Goal: Communication & Community: Answer question/provide support

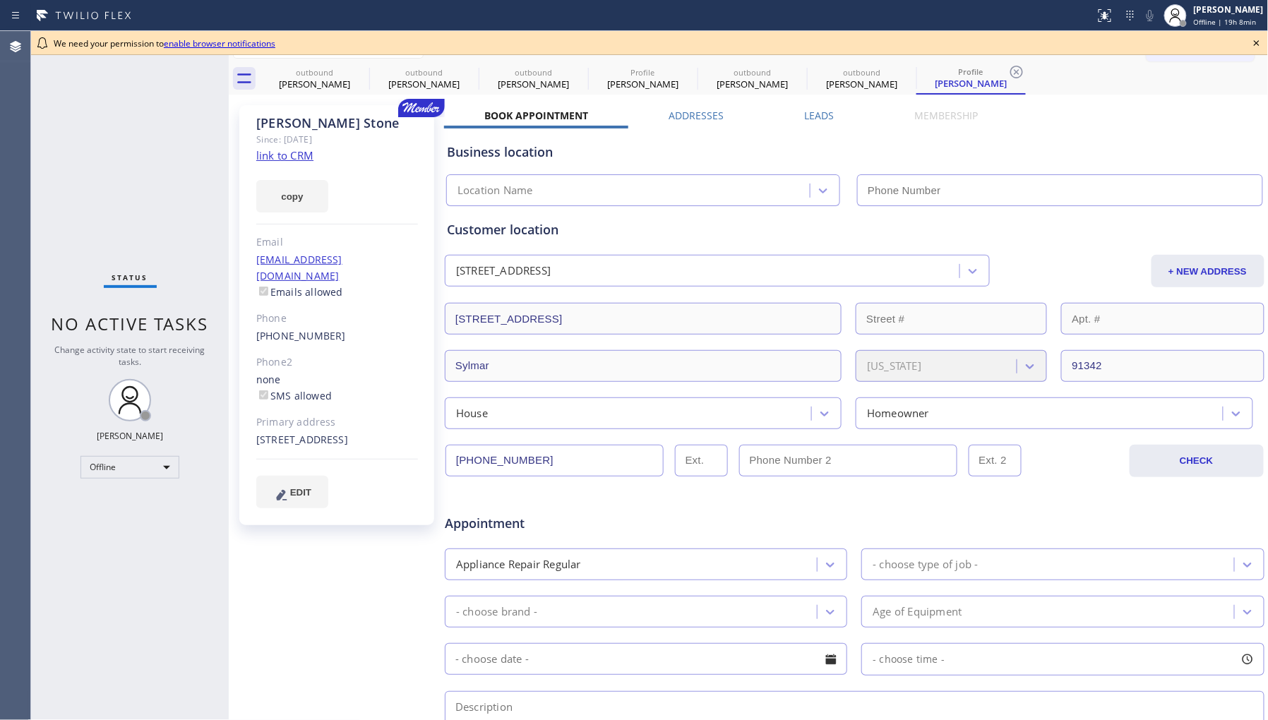
type input "[PHONE_NUMBER]"
click at [1220, 24] on span "Offline | 19h 19min" at bounding box center [1226, 22] width 67 height 10
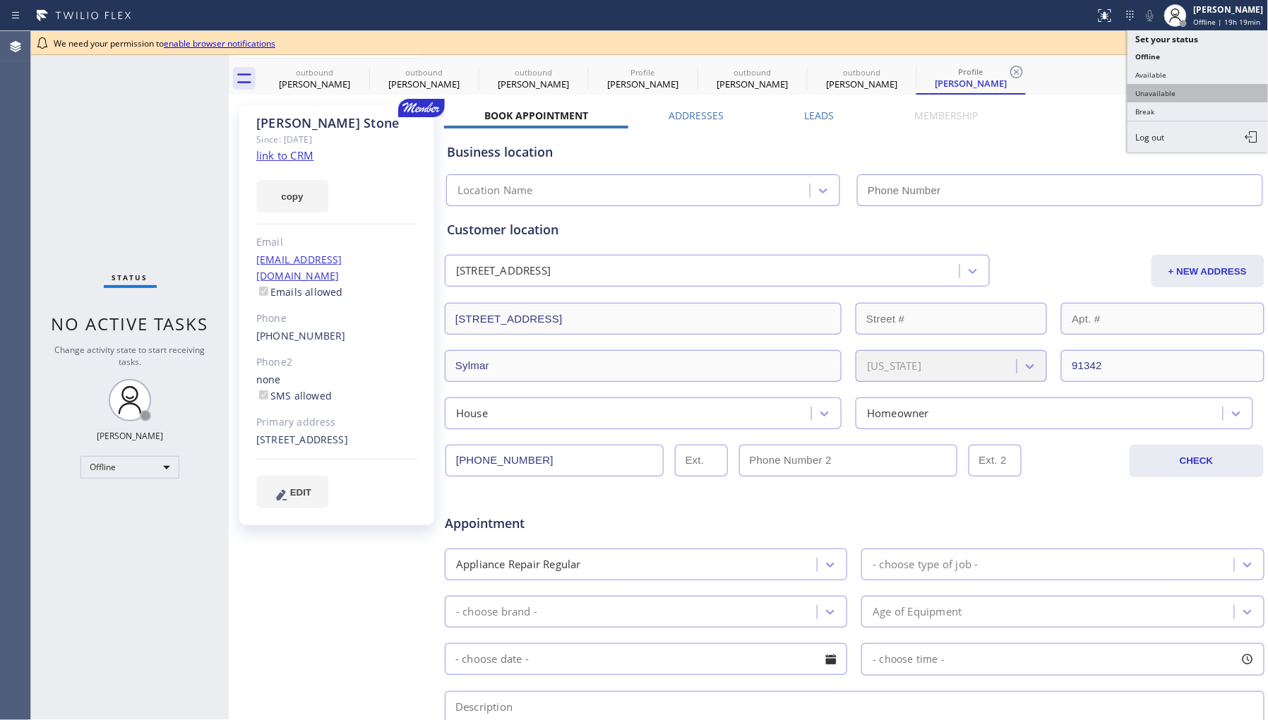
click at [1187, 88] on button "Unavailable" at bounding box center [1197, 93] width 141 height 18
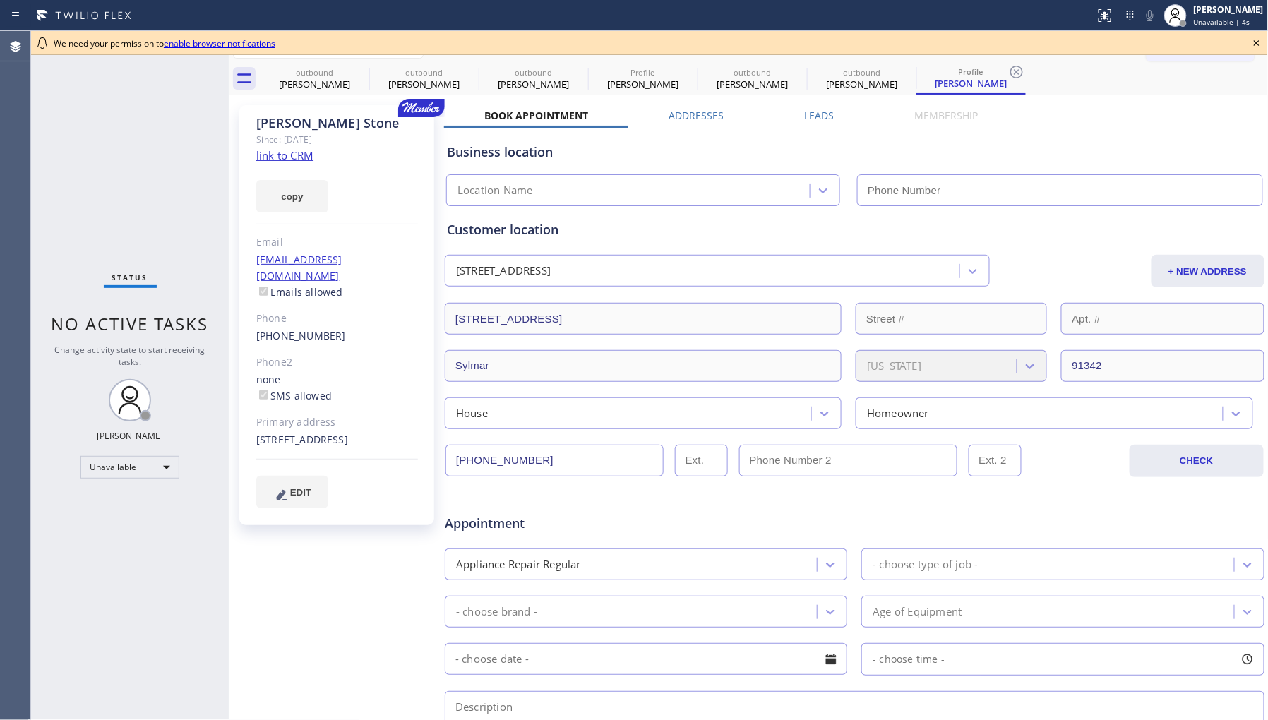
click at [1258, 41] on icon at bounding box center [1256, 43] width 6 height 6
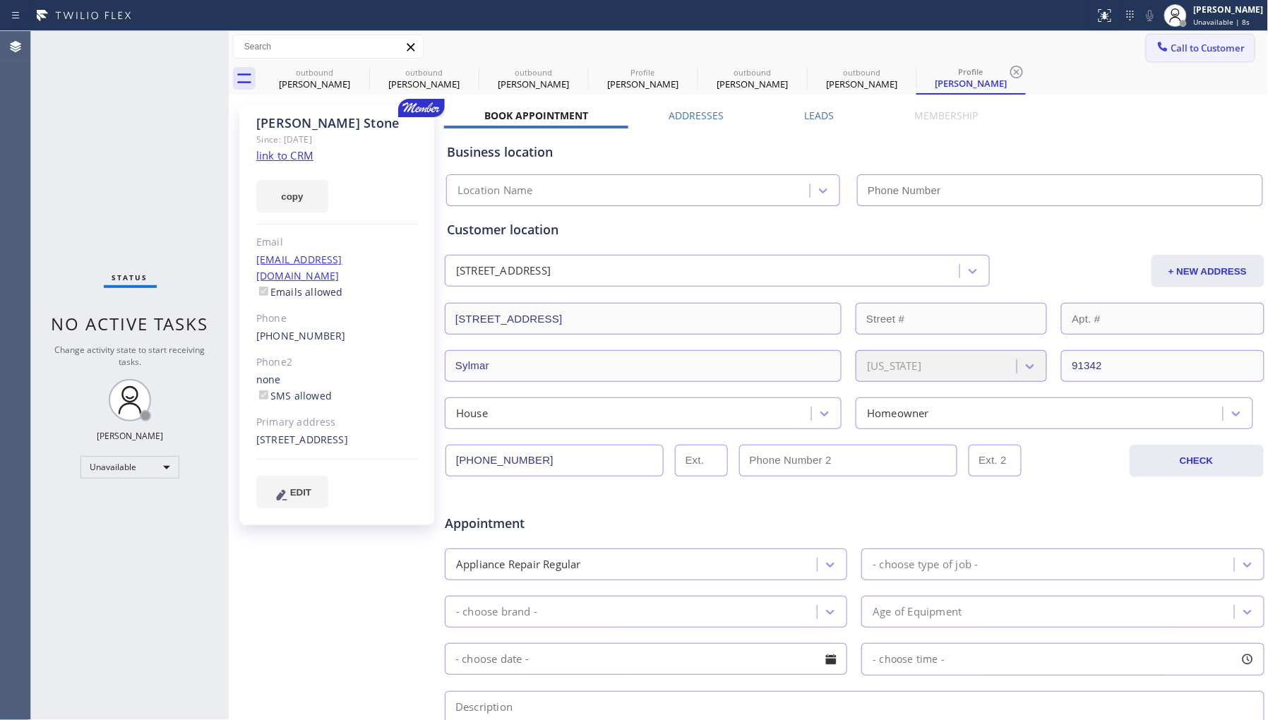
click at [1215, 45] on span "Call to Customer" at bounding box center [1208, 48] width 74 height 13
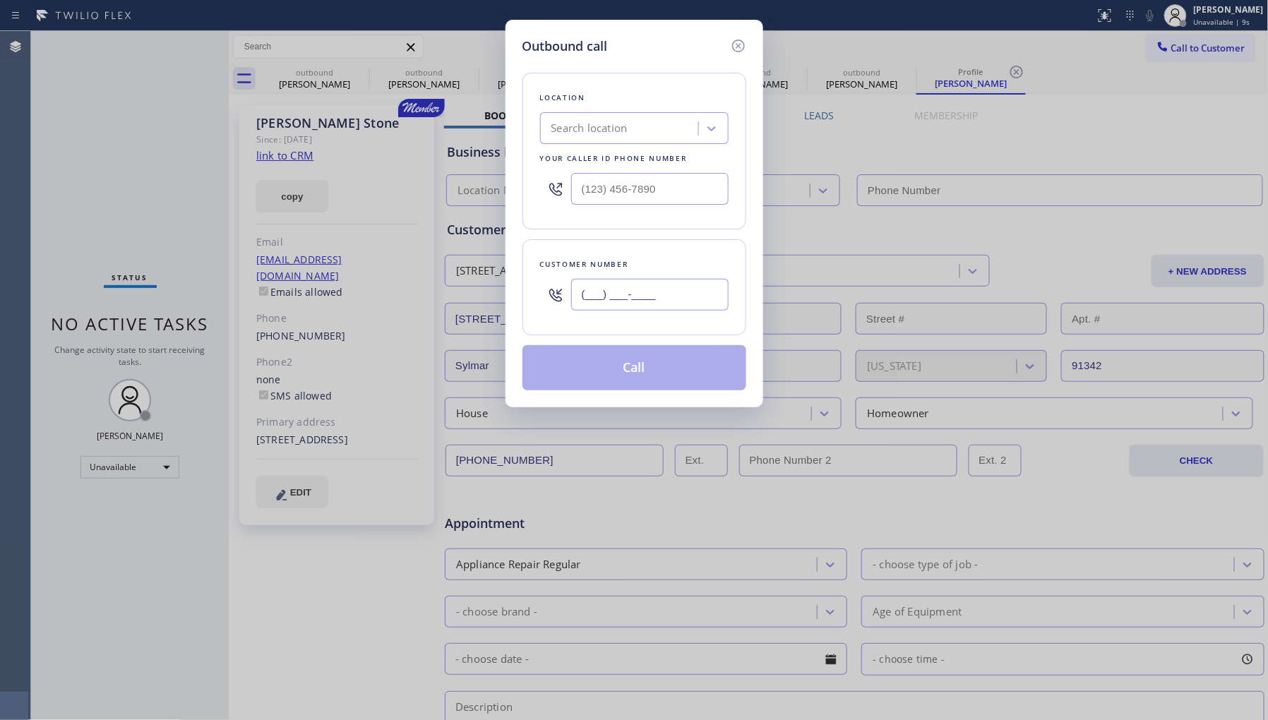
click at [690, 298] on input "(___) ___-____" at bounding box center [649, 295] width 157 height 32
paste input "714) 277-9000"
type input "[PHONE_NUMBER]"
drag, startPoint x: 666, startPoint y: 194, endPoint x: 533, endPoint y: 191, distance: 132.7
click at [533, 191] on div "Location Search location Your caller id phone number (___) ___-____" at bounding box center [634, 151] width 224 height 157
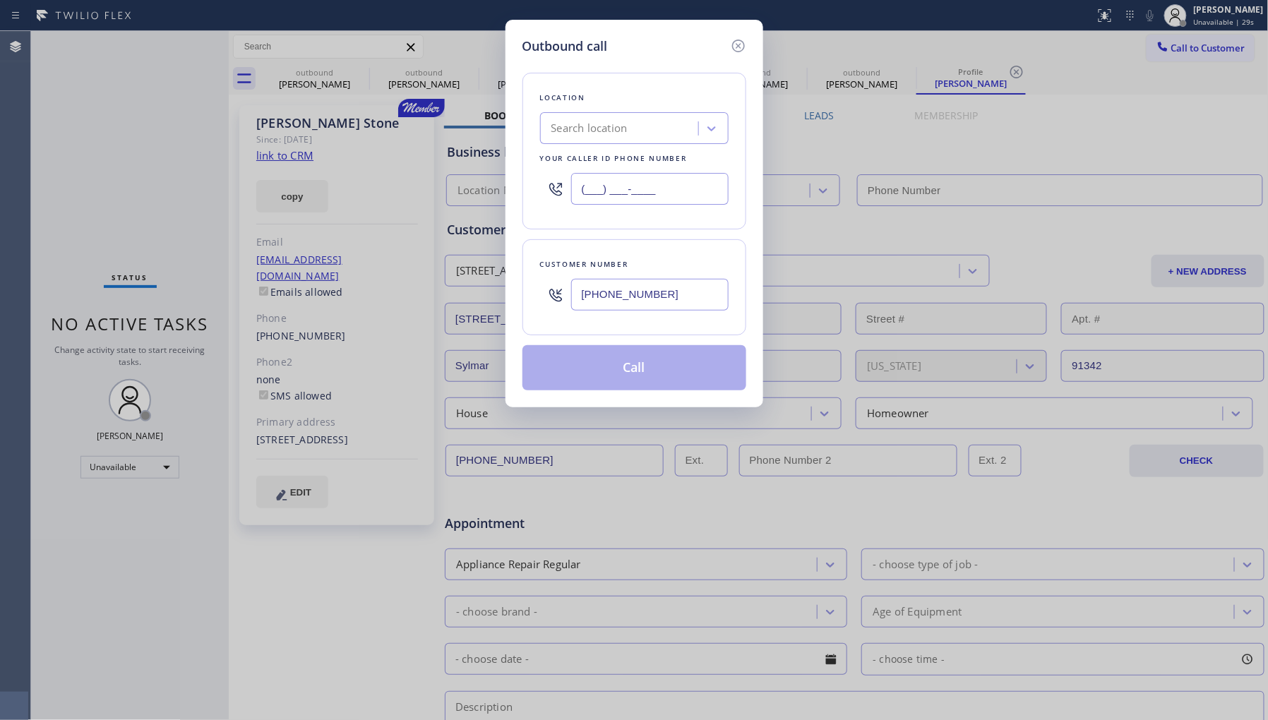
paste input "650) 977-4405"
type input "[PHONE_NUMBER]"
click at [680, 251] on div "Customer number [PHONE_NUMBER]" at bounding box center [634, 287] width 224 height 96
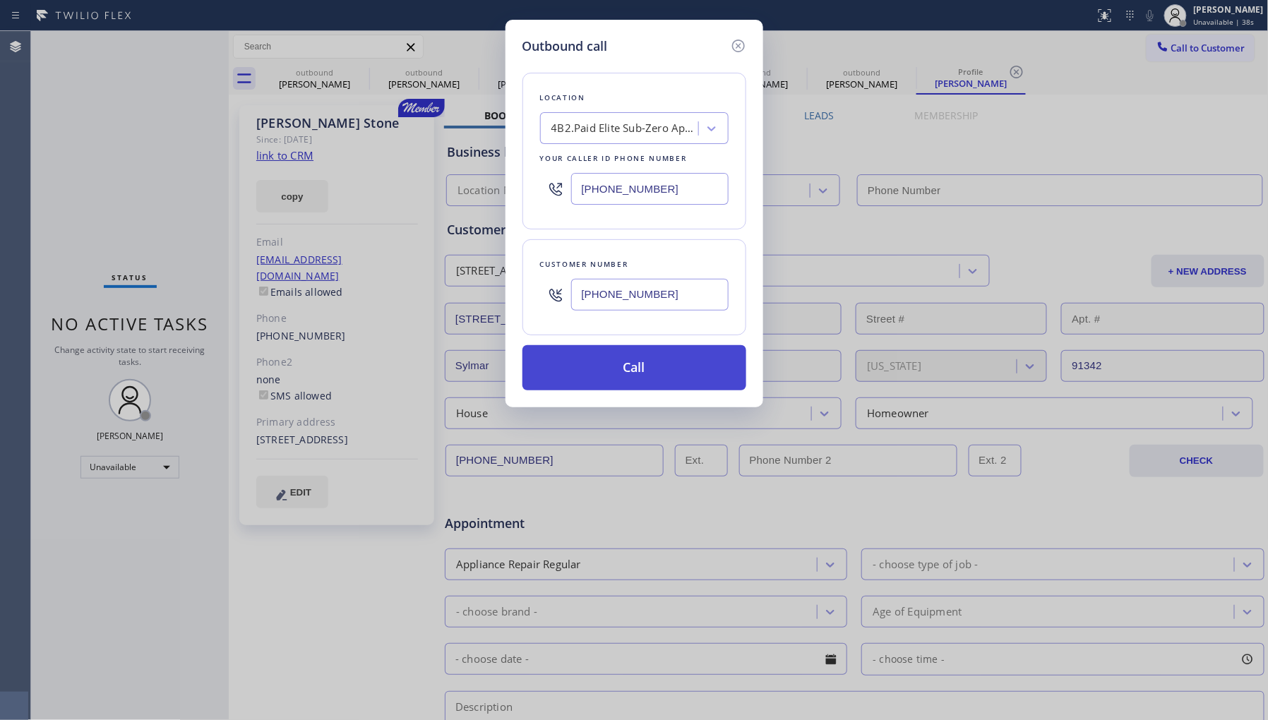
click at [655, 363] on button "Call" at bounding box center [634, 367] width 224 height 45
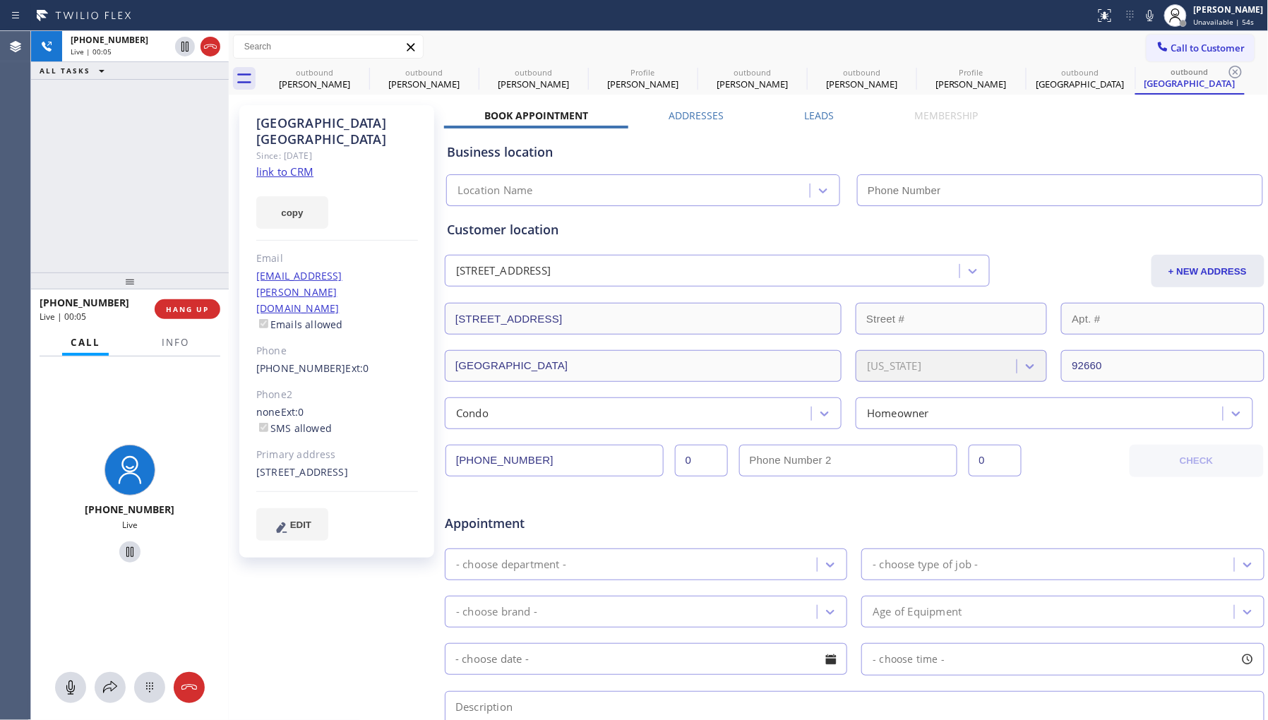
type input "[PHONE_NUMBER]"
click at [1141, 16] on icon at bounding box center [1149, 15] width 17 height 17
click at [1146, 20] on icon at bounding box center [1149, 15] width 7 height 11
click at [1068, 243] on div "Customer location [STREET_ADDRESS] + [GEOGRAPHIC_DATA] [STREET_ADDRESS][US_STAT…" at bounding box center [854, 324] width 815 height 209
click at [1141, 17] on icon at bounding box center [1149, 15] width 17 height 17
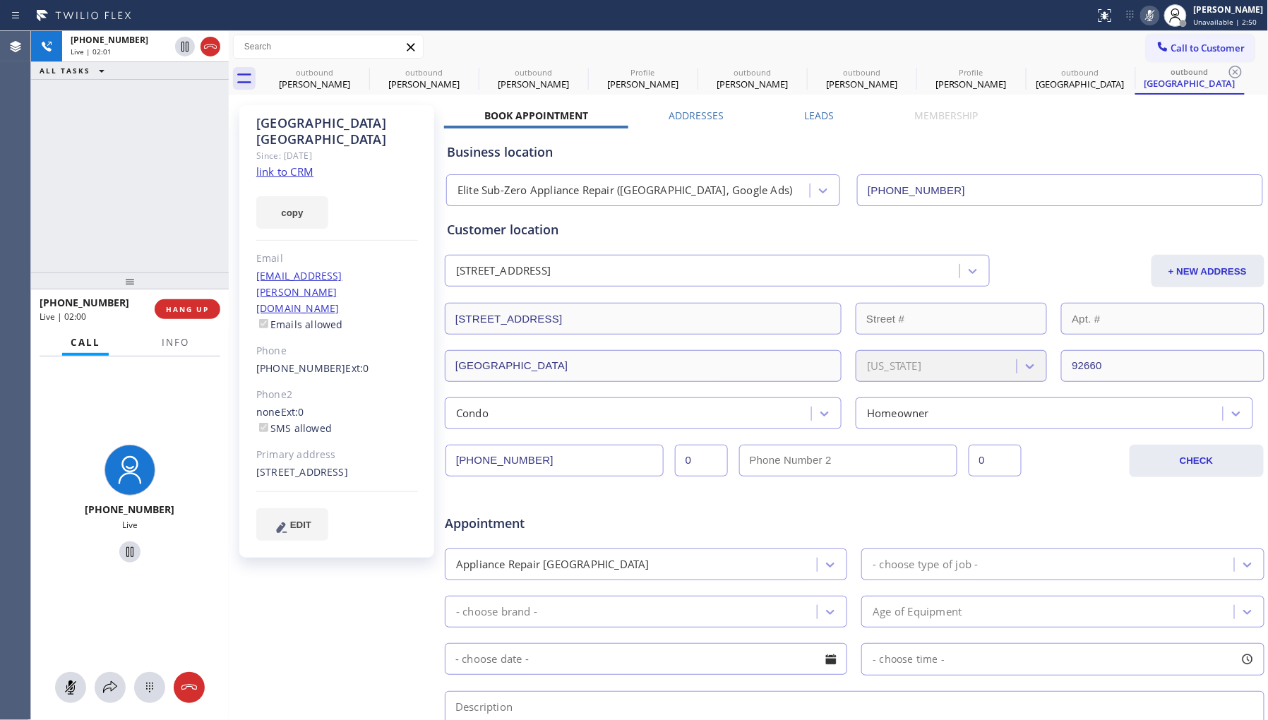
click at [1141, 17] on icon at bounding box center [1149, 15] width 17 height 17
click at [785, 223] on div "Customer location" at bounding box center [854, 229] width 815 height 19
click at [157, 185] on div "[PHONE_NUMBER] Live | 02:14 ALL TASKS ALL TASKS ACTIVE TASKS TASKS IN WRAP UP" at bounding box center [130, 151] width 198 height 241
click at [157, 185] on div "[PHONE_NUMBER] Live | 02:15 ALL TASKS ALL TASKS ACTIVE TASKS TASKS IN WRAP UP" at bounding box center [130, 151] width 198 height 241
click at [986, 238] on div "Customer location" at bounding box center [854, 229] width 815 height 19
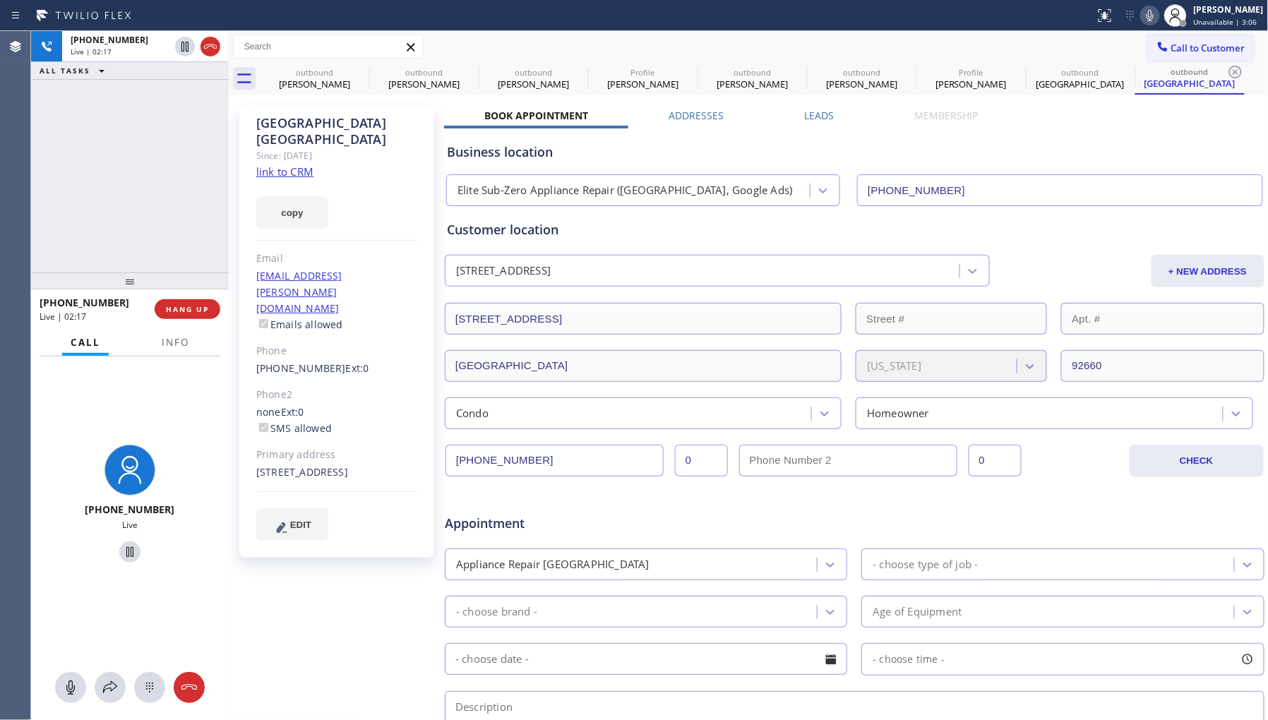
click at [986, 238] on div "Customer location" at bounding box center [854, 229] width 815 height 19
click at [989, 238] on div "Customer location" at bounding box center [854, 229] width 815 height 19
click at [175, 222] on div "[PHONE_NUMBER] Live | 02:20 ALL TASKS ALL TASKS ACTIVE TASKS TASKS IN WRAP UP" at bounding box center [130, 151] width 198 height 241
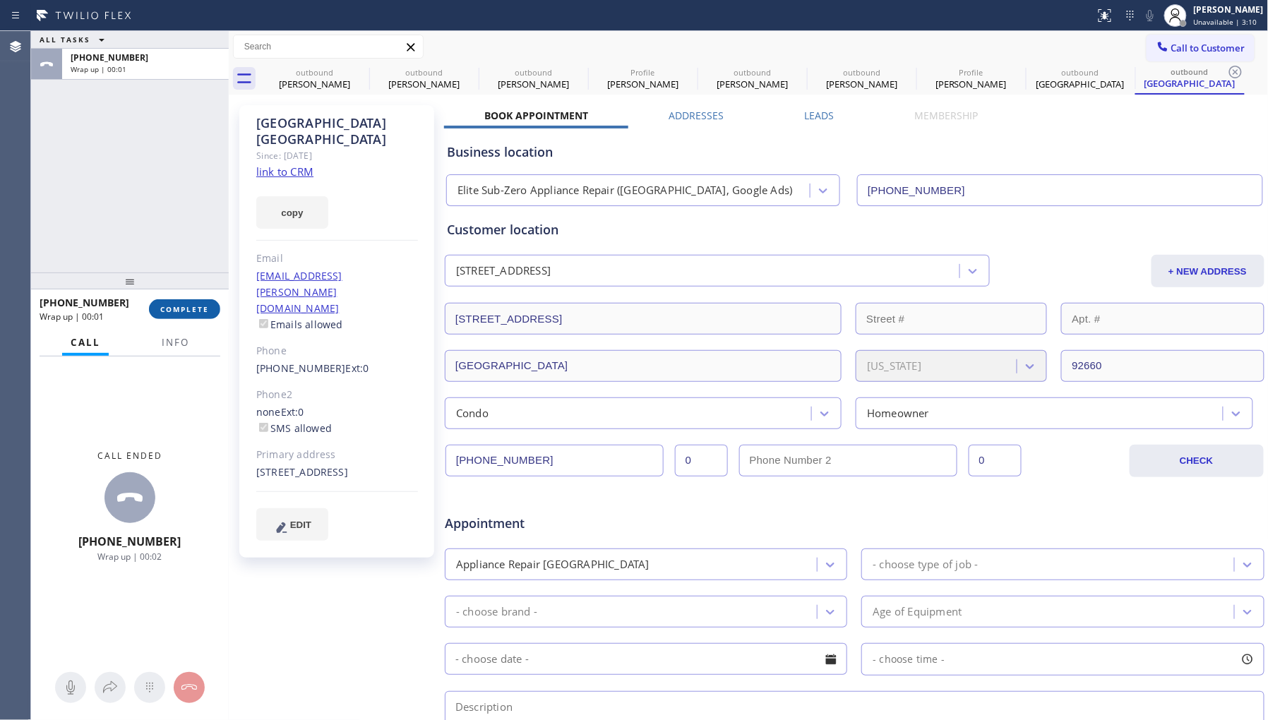
click at [185, 306] on span "COMPLETE" at bounding box center [184, 309] width 49 height 10
click at [179, 217] on div "ALL TASKS ALL TASKS ACTIVE TASKS TASKS IN WRAP UP [PHONE_NUMBER] Wrap up | 00:02" at bounding box center [130, 151] width 198 height 241
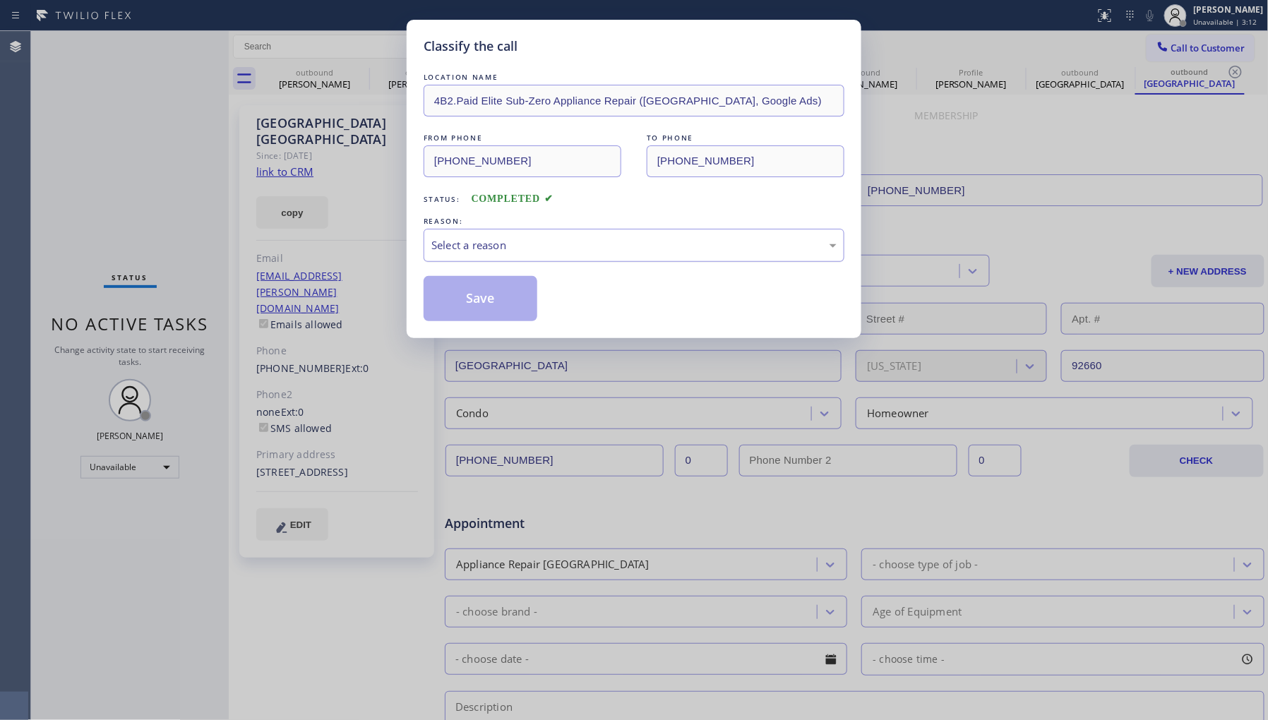
click at [518, 257] on div "Select a reason" at bounding box center [633, 245] width 421 height 33
click at [497, 297] on button "Save" at bounding box center [480, 298] width 114 height 45
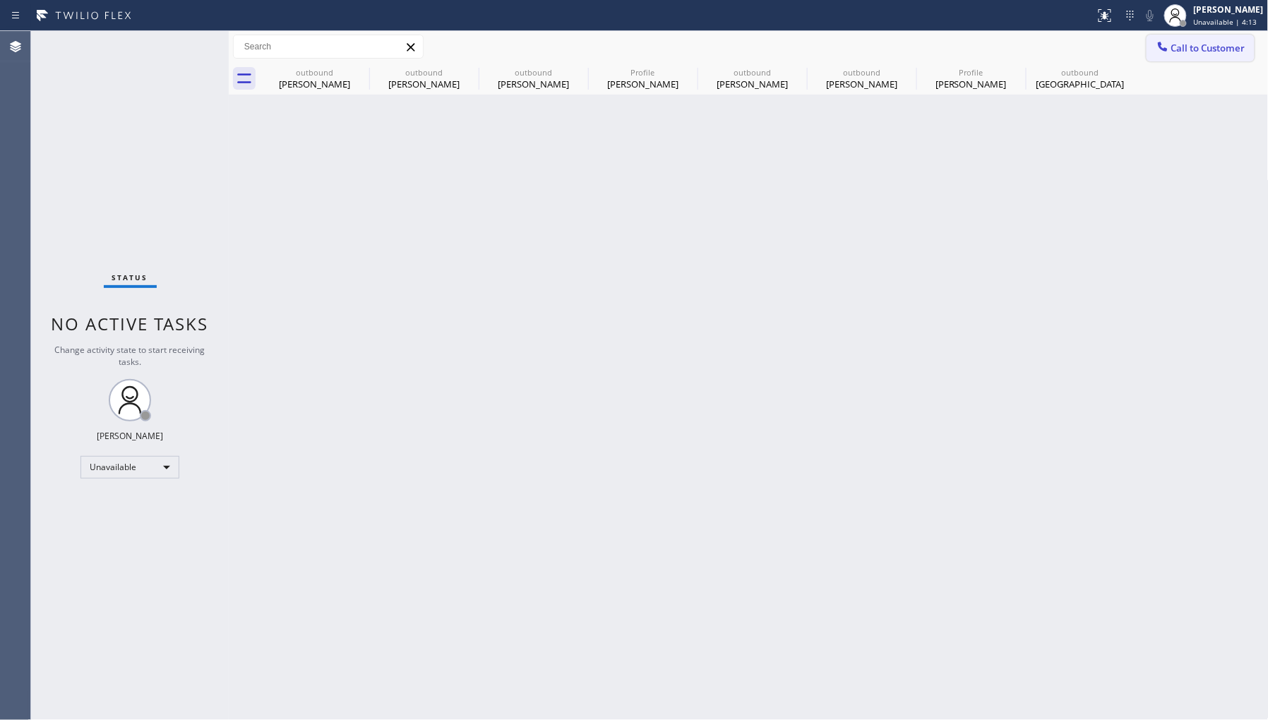
click at [1172, 54] on span "Call to Customer" at bounding box center [1208, 48] width 74 height 13
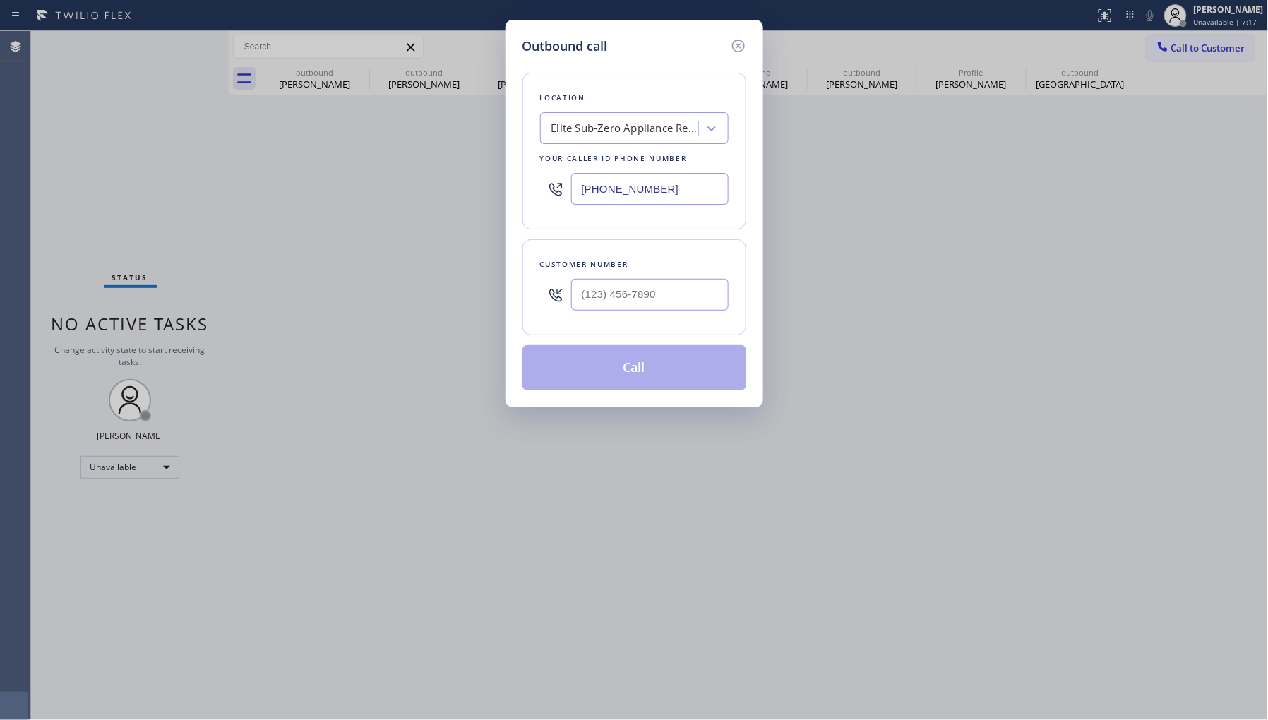
click at [693, 221] on div "Location Elite Sub-Zero Appliance Repair ([GEOGRAPHIC_DATA], Google Ads) Your c…" at bounding box center [634, 151] width 224 height 157
click at [690, 259] on div "Customer number" at bounding box center [634, 264] width 188 height 15
drag, startPoint x: 457, startPoint y: 690, endPoint x: 473, endPoint y: 692, distance: 15.8
click at [459, 690] on div "Outbound call Location Elite Sub-Zero Appliance Repair ([GEOGRAPHIC_DATA], Goog…" at bounding box center [634, 360] width 1268 height 720
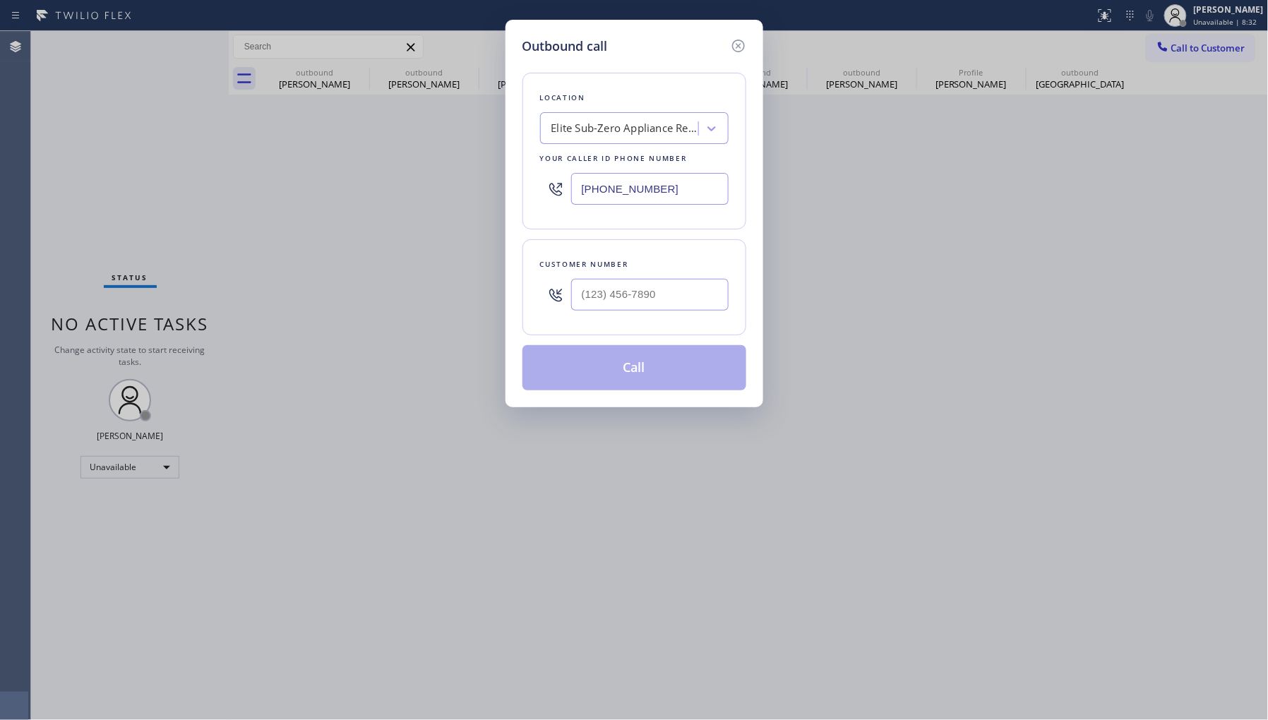
drag, startPoint x: 103, startPoint y: 575, endPoint x: 116, endPoint y: 576, distance: 12.7
click at [103, 575] on div "Outbound call Location Elite Sub-Zero Appliance Repair ([GEOGRAPHIC_DATA], Goog…" at bounding box center [634, 360] width 1268 height 720
click at [611, 550] on div "Outbound call Location Elite Sub-Zero Appliance Repair ([GEOGRAPHIC_DATA], Goog…" at bounding box center [634, 360] width 1268 height 720
click at [1071, 361] on div "Outbound call Location Elite Sub-Zero Appliance Repair ([GEOGRAPHIC_DATA], Goog…" at bounding box center [634, 360] width 1268 height 720
click at [739, 47] on icon at bounding box center [738, 45] width 17 height 17
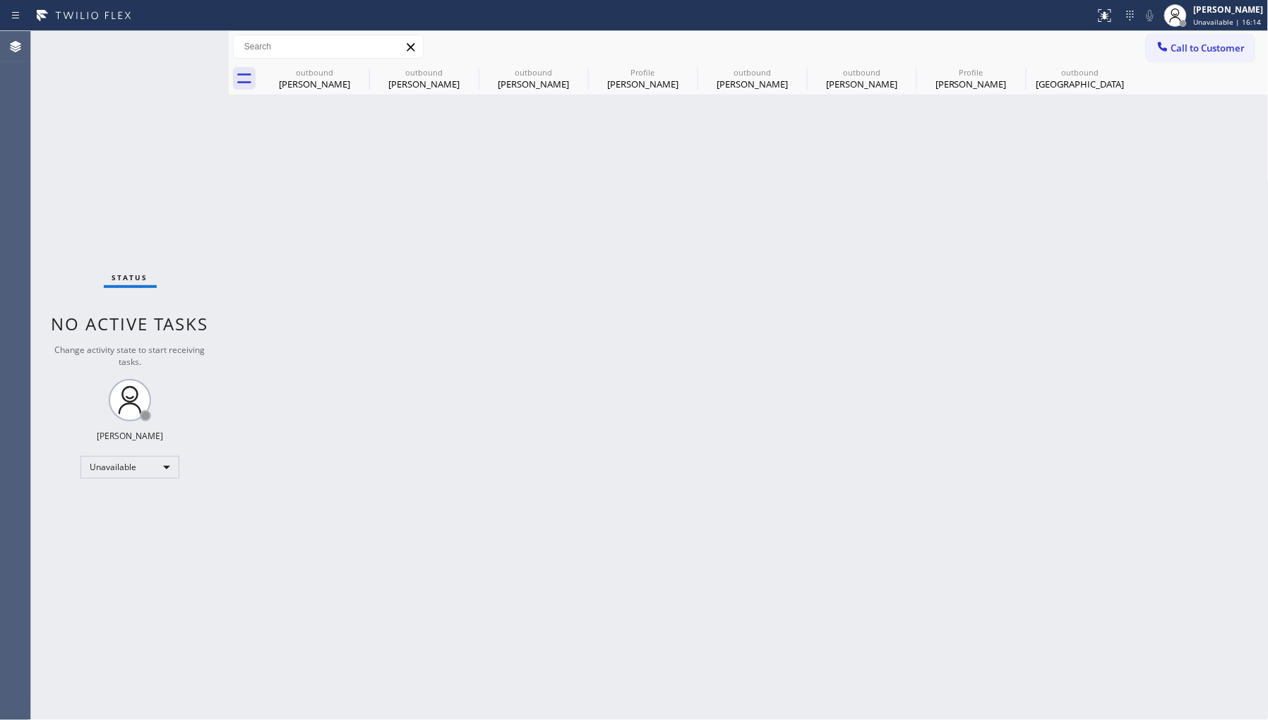
click at [889, 241] on div "Back to Dashboard Change Sender ID Customers Technicians Select a contact Outbo…" at bounding box center [749, 375] width 1040 height 689
click at [961, 83] on div "[PERSON_NAME]" at bounding box center [970, 84] width 107 height 13
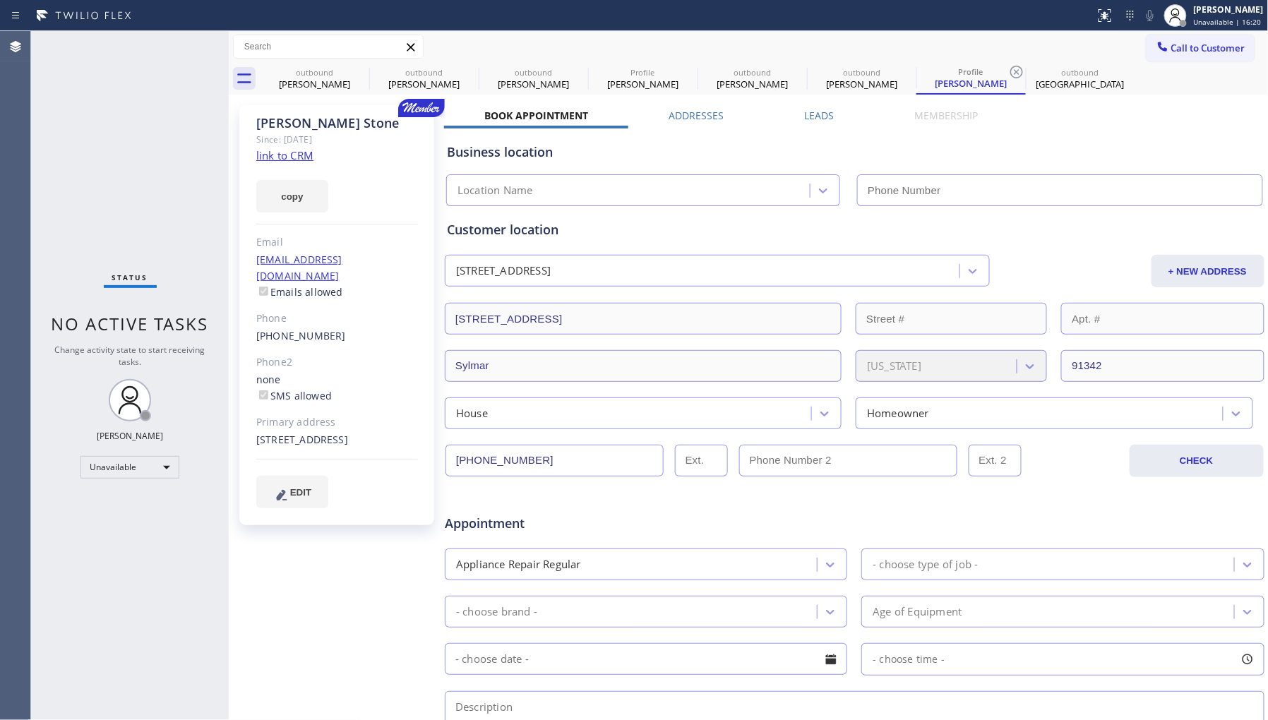
click at [1095, 243] on div "Customer location [STREET_ADDRESS] + NEW ADDRESS [STREET_ADDRESS][US_STATE] Hou…" at bounding box center [854, 324] width 815 height 209
click at [962, 81] on div "[PERSON_NAME]" at bounding box center [970, 83] width 107 height 13
click at [291, 329] on link "[PHONE_NUMBER]" at bounding box center [301, 335] width 90 height 13
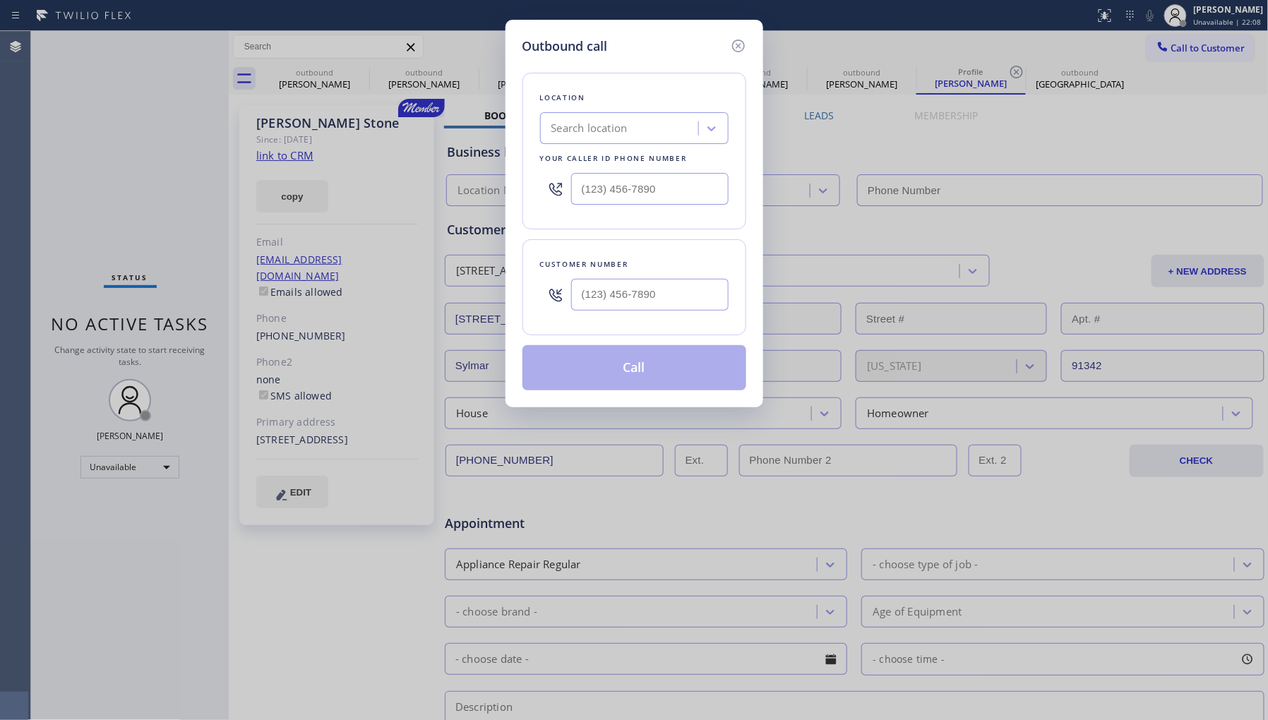
type input "[PHONE_NUMBER]"
click at [666, 256] on div "Customer number [PHONE_NUMBER]" at bounding box center [634, 287] width 224 height 96
click at [666, 255] on div "Customer number [PHONE_NUMBER]" at bounding box center [634, 287] width 224 height 96
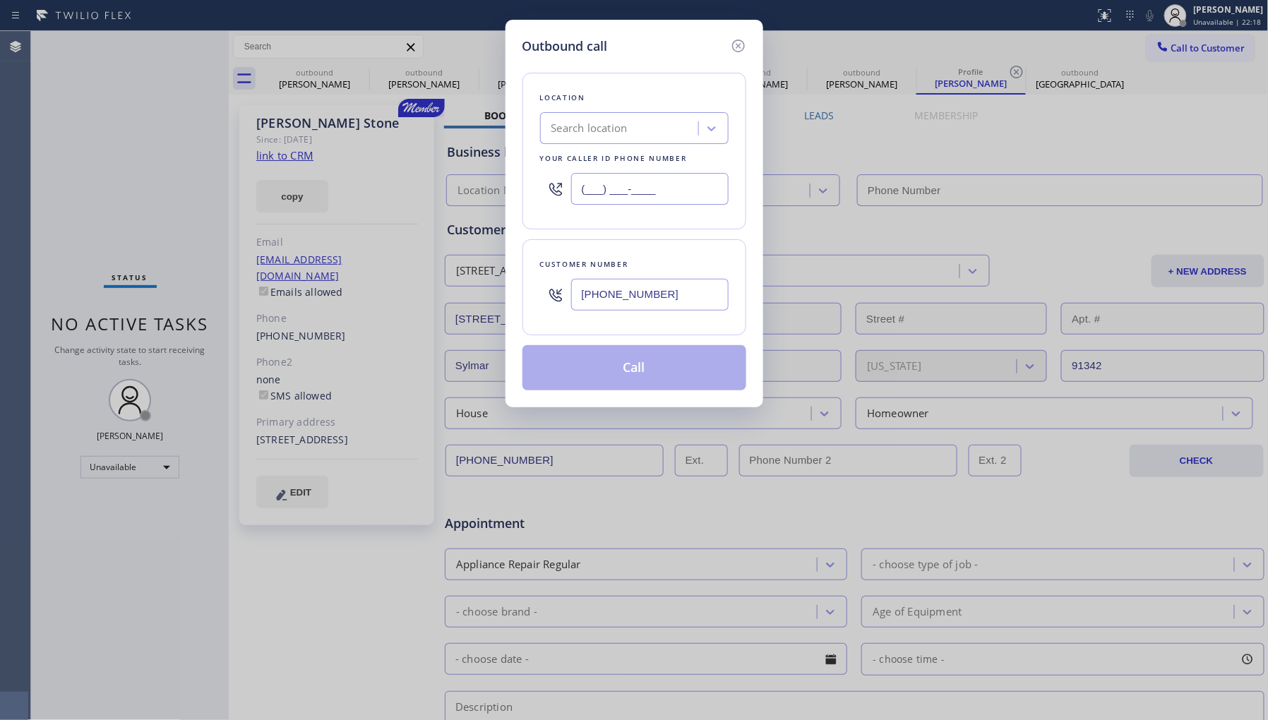
drag, startPoint x: 660, startPoint y: 192, endPoint x: 495, endPoint y: 171, distance: 166.5
click at [495, 171] on div "Outbound call Location Search location Your caller id phone number (___) ___-__…" at bounding box center [634, 360] width 1268 height 720
paste input "818) 862-6257"
type input "[PHONE_NUMBER]"
click at [637, 222] on div "Location Search location Your caller id phone number [PHONE_NUMBER]" at bounding box center [634, 151] width 224 height 157
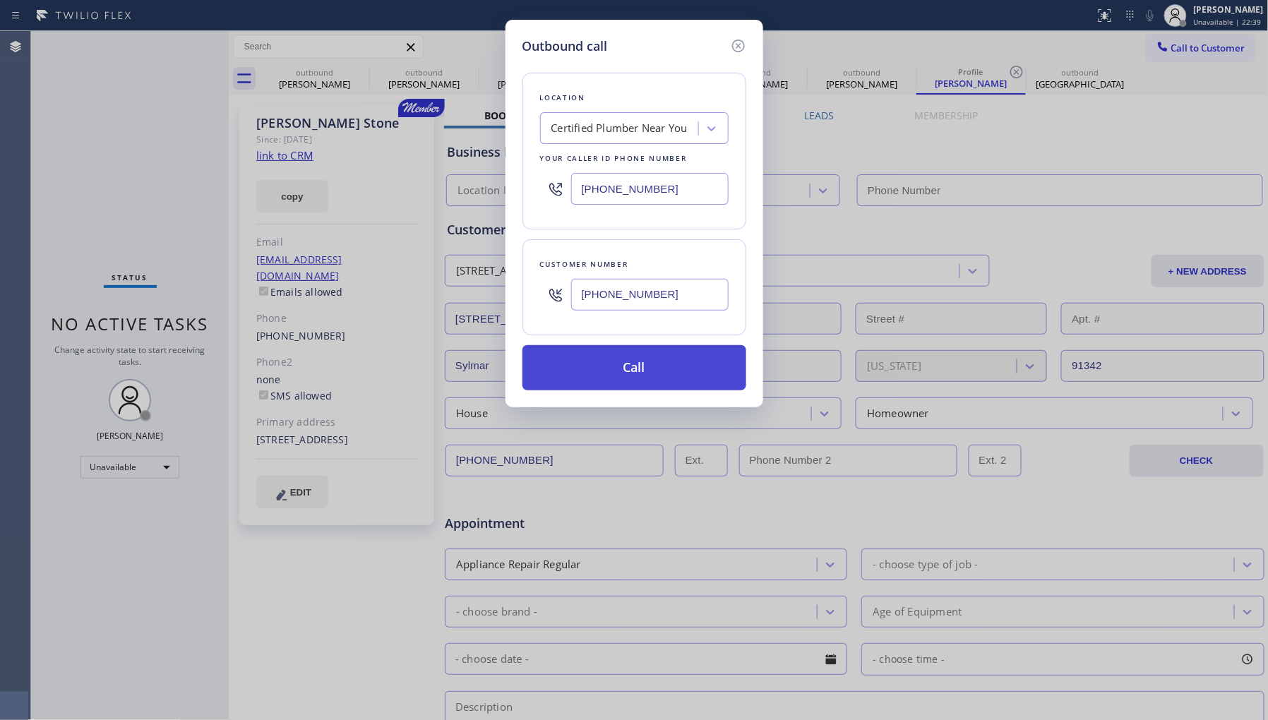
click at [658, 361] on button "Call" at bounding box center [634, 367] width 224 height 45
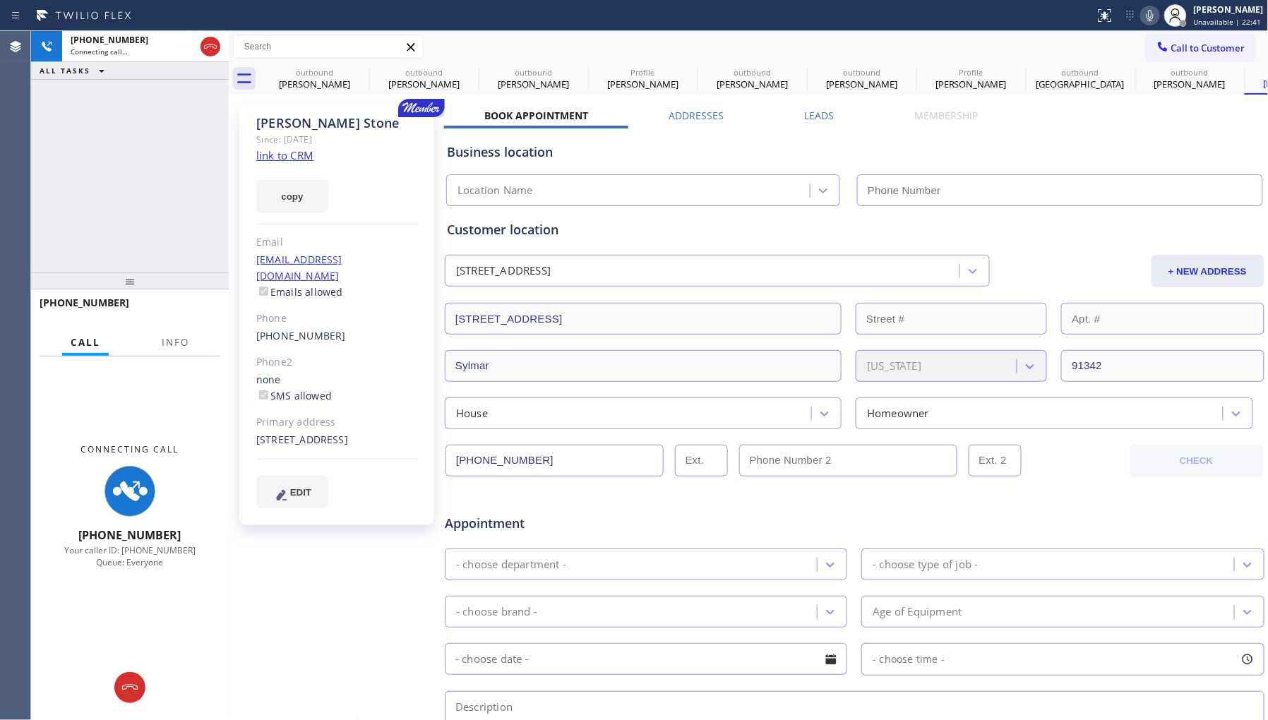
click at [114, 102] on div "[PHONE_NUMBER] Connecting call… ALL TASKS ALL TASKS ACTIVE TASKS TASKS IN WRAP …" at bounding box center [130, 151] width 198 height 241
type input "[PHONE_NUMBER]"
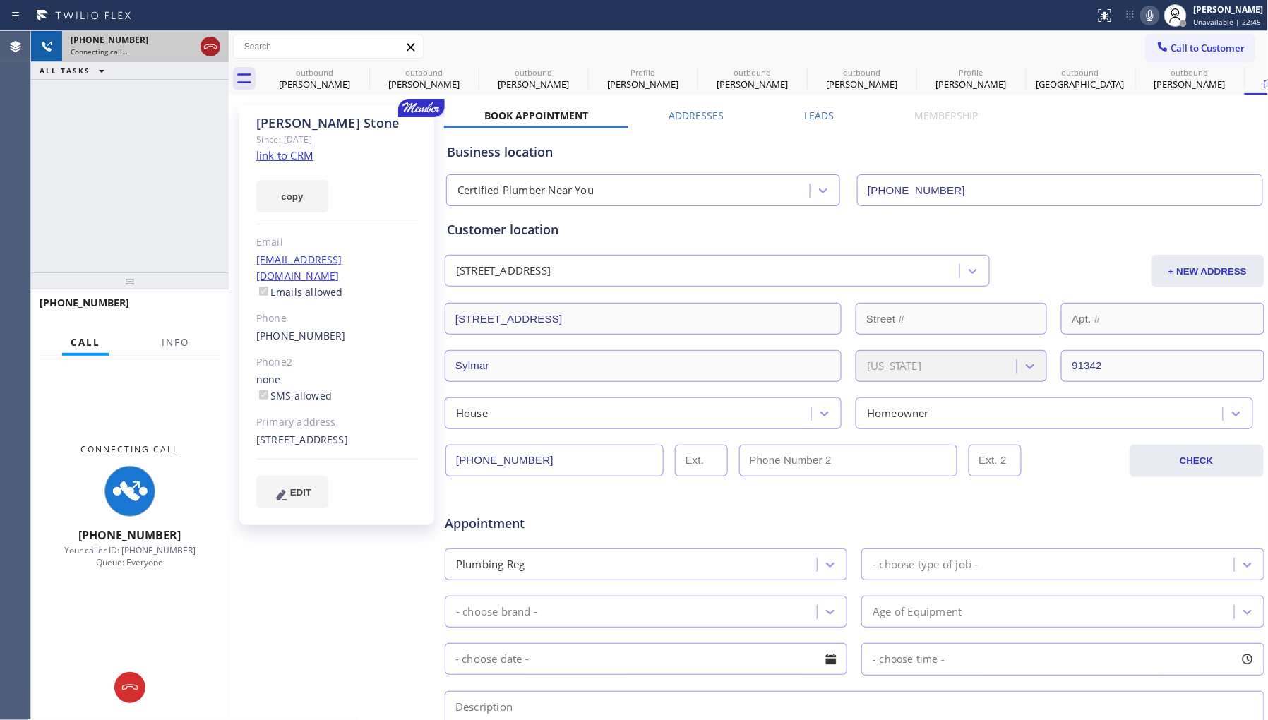
click at [215, 46] on icon at bounding box center [210, 46] width 17 height 17
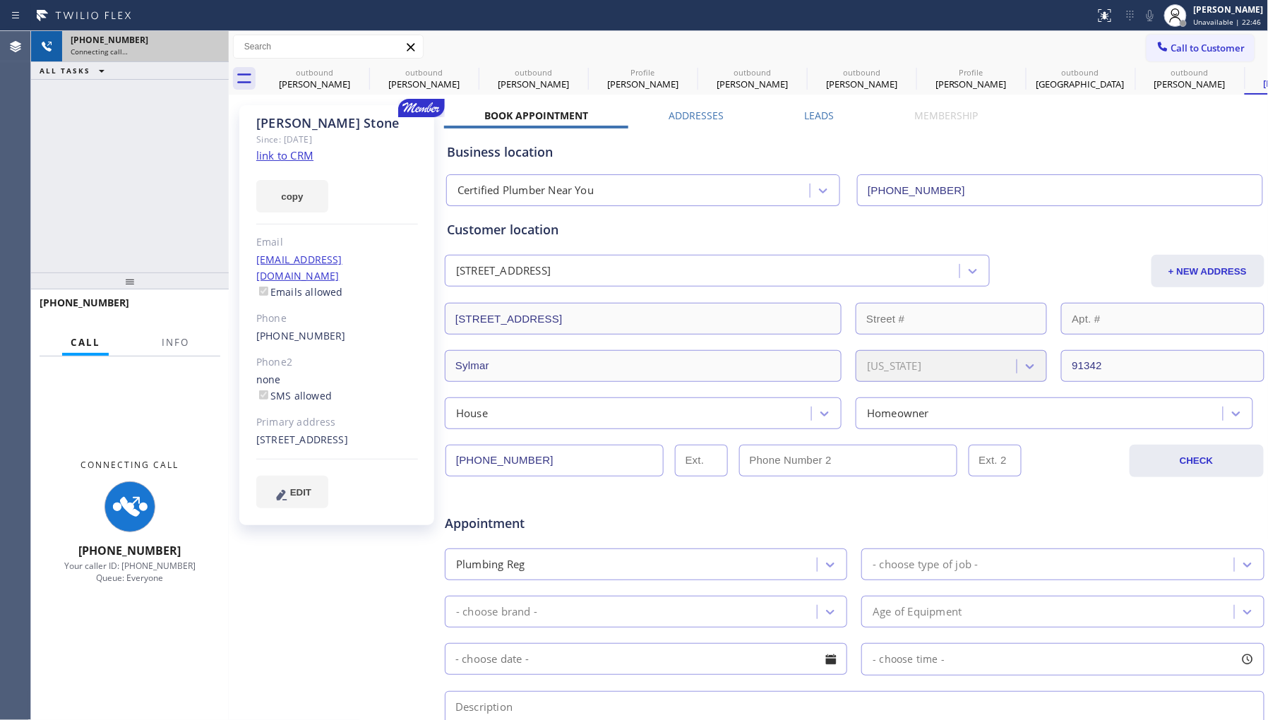
click at [167, 164] on div "[PHONE_NUMBER] Connecting call… ALL TASKS ALL TASKS ACTIVE TASKS TASKS IN WRAP …" at bounding box center [130, 151] width 198 height 241
